Goal: Task Accomplishment & Management: Use online tool/utility

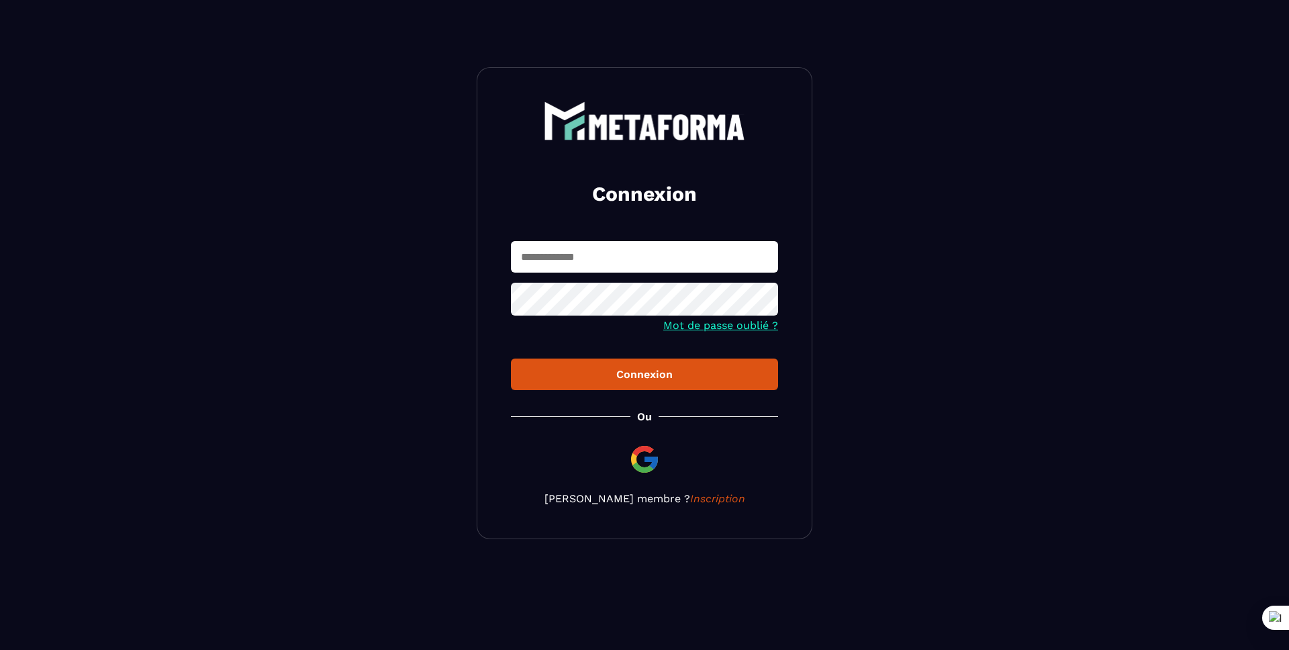
click at [569, 257] on input "text" at bounding box center [644, 257] width 267 height 32
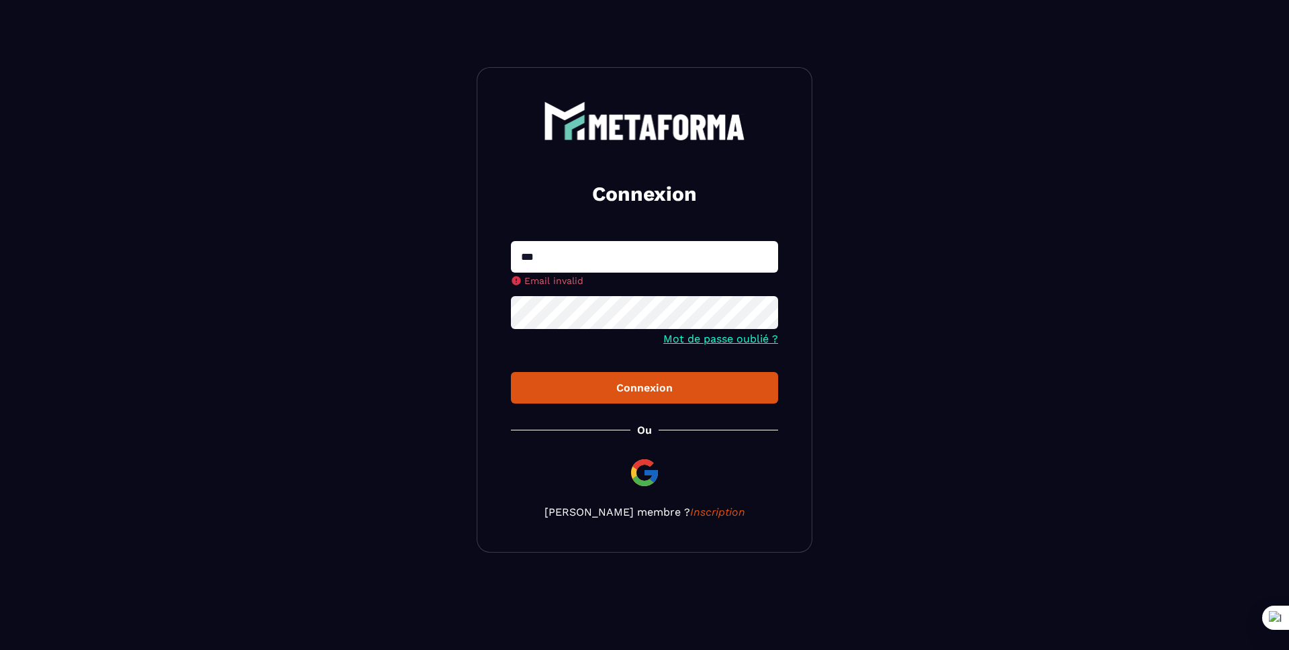
type input "**********"
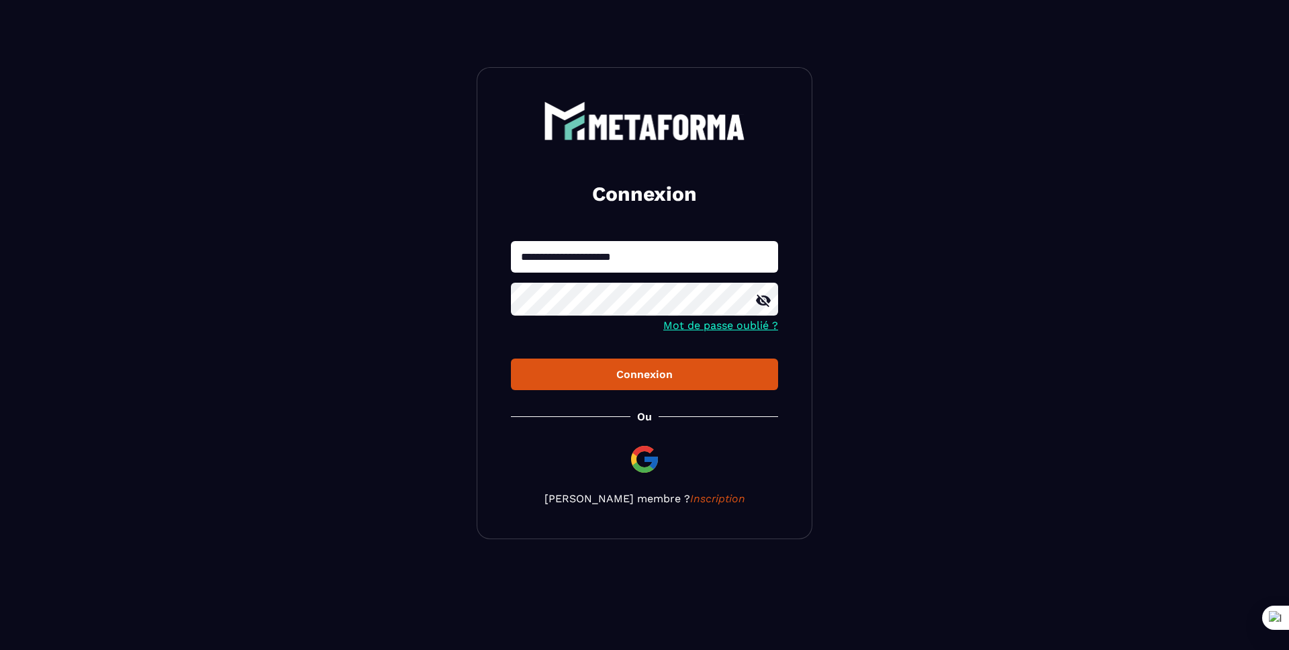
click at [511, 358] on button "Connexion" at bounding box center [644, 374] width 267 height 32
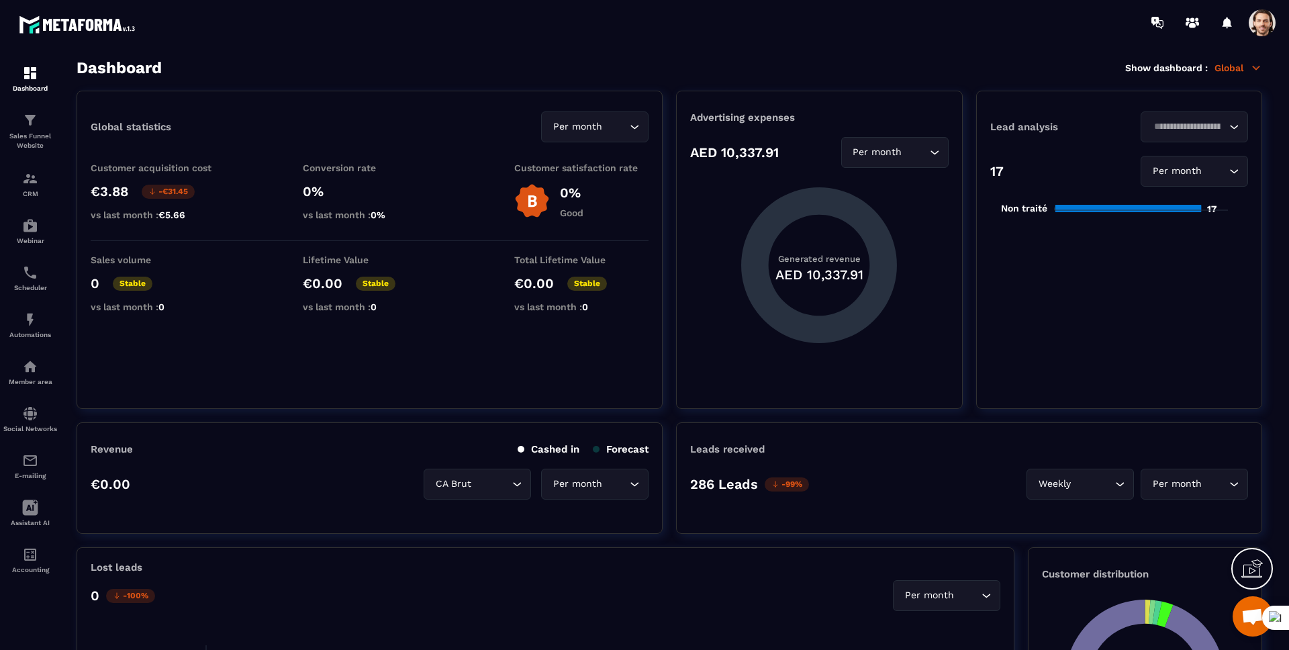
click at [1260, 25] on span at bounding box center [1262, 22] width 27 height 27
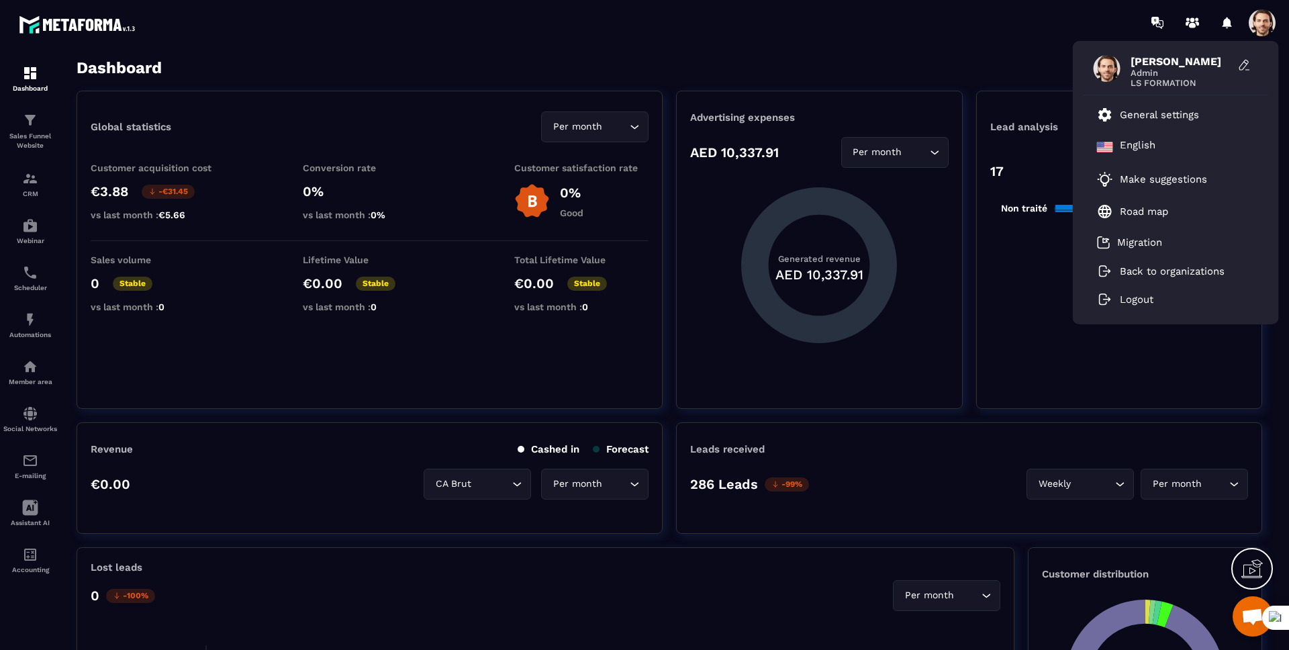
click at [888, 38] on div "[PERSON_NAME] Admin LS FORMATION General settings English Make suggestions Road…" at bounding box center [723, 22] width 1131 height 45
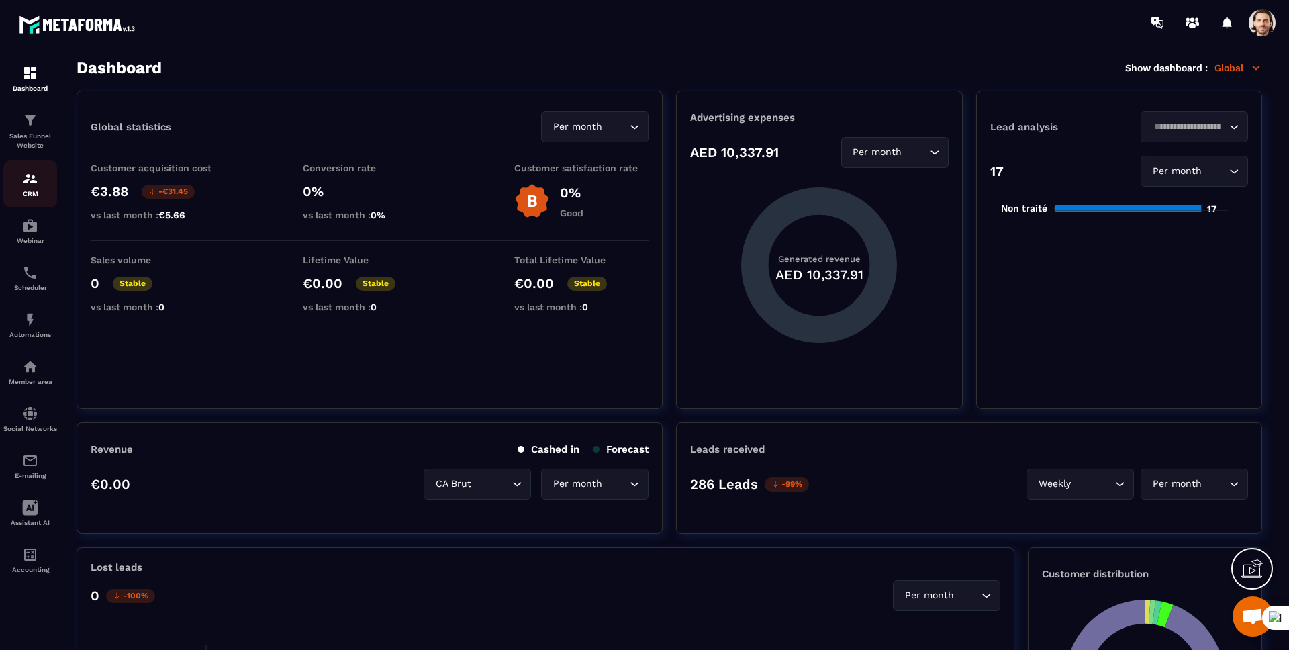
click at [42, 181] on div "CRM" at bounding box center [30, 184] width 54 height 27
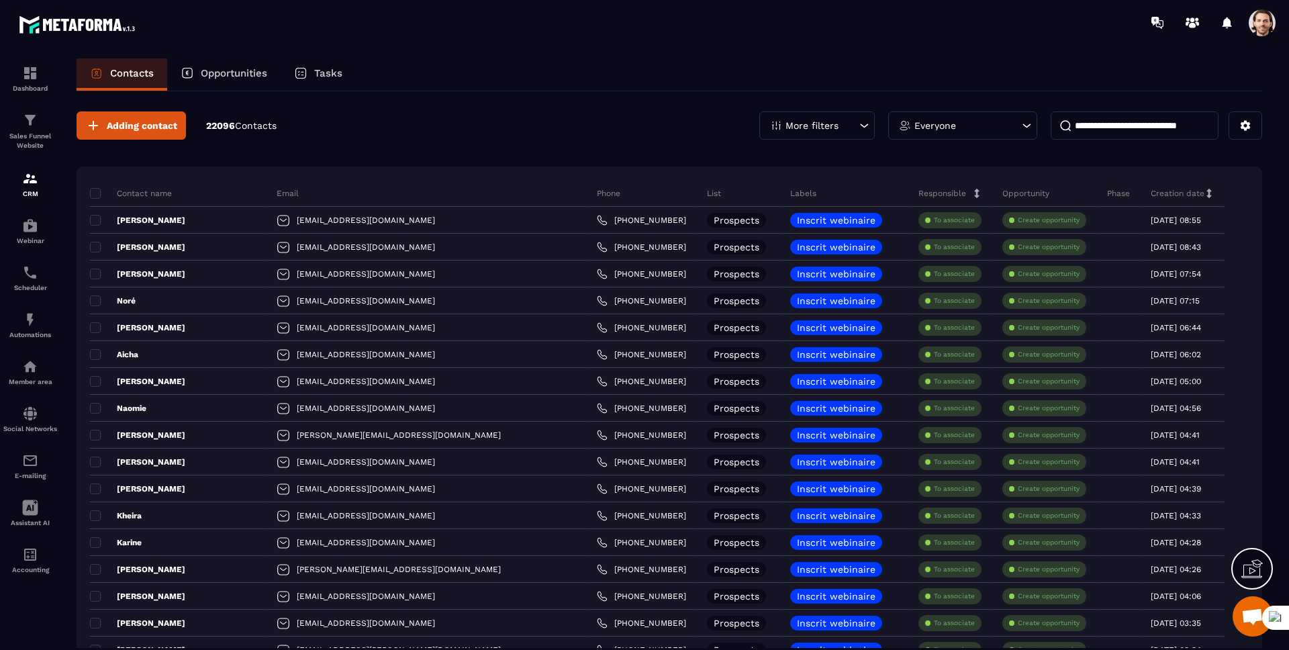
click at [309, 73] on div "Tasks" at bounding box center [318, 74] width 75 height 32
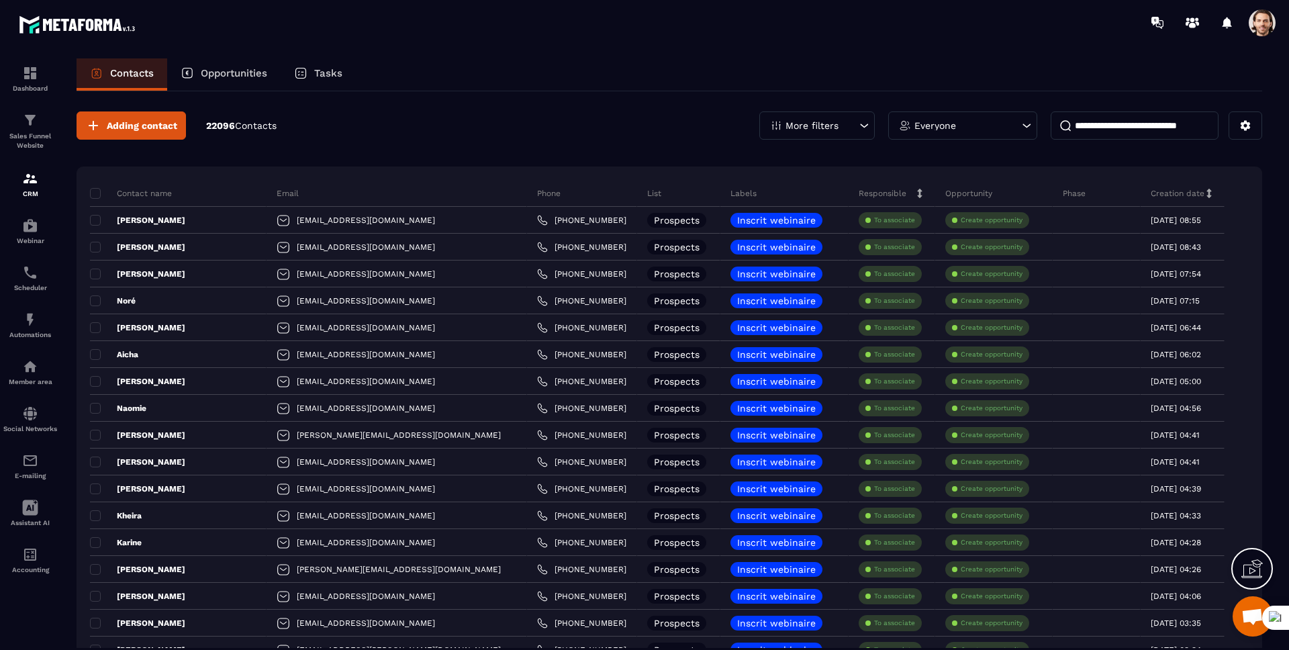
click at [309, 73] on div "Tasks" at bounding box center [318, 74] width 75 height 32
